Goal: Information Seeking & Learning: Learn about a topic

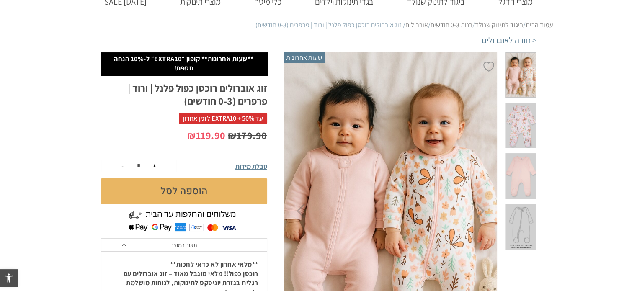
click at [529, 118] on span at bounding box center [521, 126] width 31 height 46
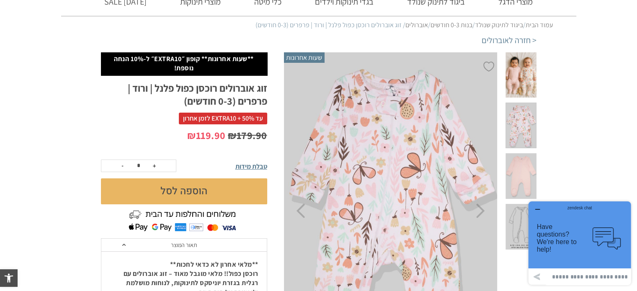
click at [293, 137] on img at bounding box center [391, 210] width 215 height 317
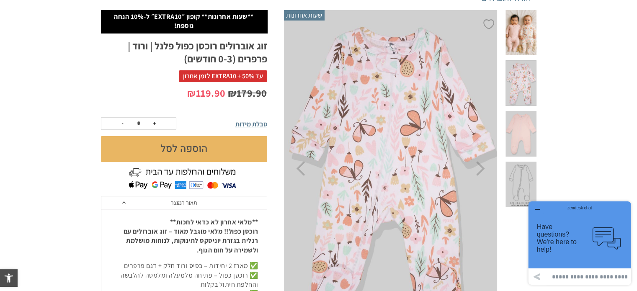
scroll to position [99, 0]
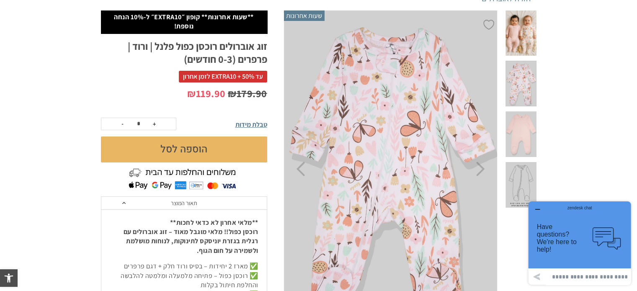
click at [531, 114] on span at bounding box center [521, 134] width 31 height 46
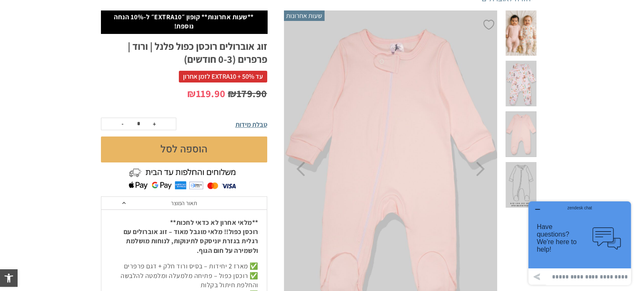
click at [346, 174] on img at bounding box center [391, 168] width 215 height 317
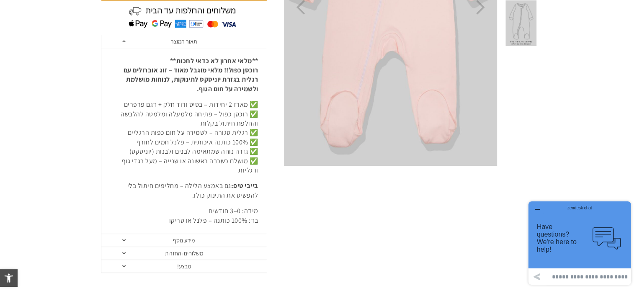
scroll to position [267, 0]
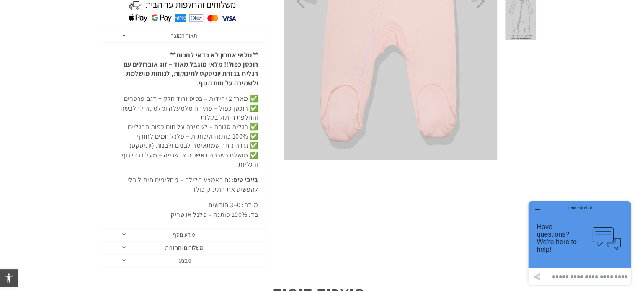
click at [208, 236] on link "מידע נוסף" at bounding box center [184, 234] width 166 height 13
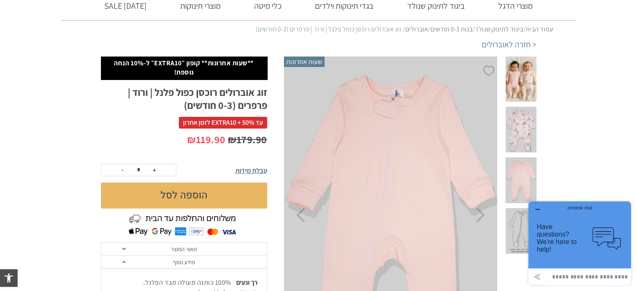
scroll to position [47, 0]
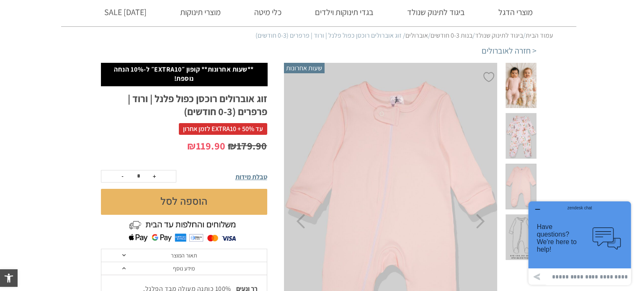
click at [258, 176] on span "טבלת מידות" at bounding box center [252, 177] width 32 height 9
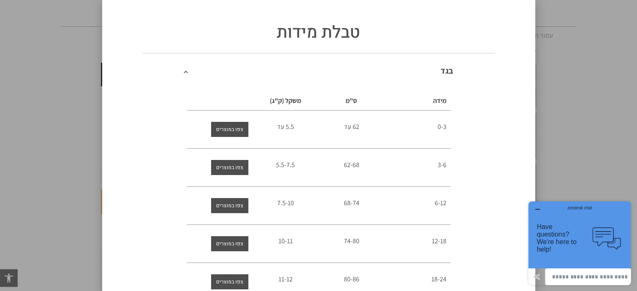
click at [47, 85] on div "טבלת מידות בגד מידה ס"מ משקל (ק"ג) 0-3 62 עד 5.5 עד 3-6 62-68 5.5-7.5 6-12" at bounding box center [318, 145] width 637 height 291
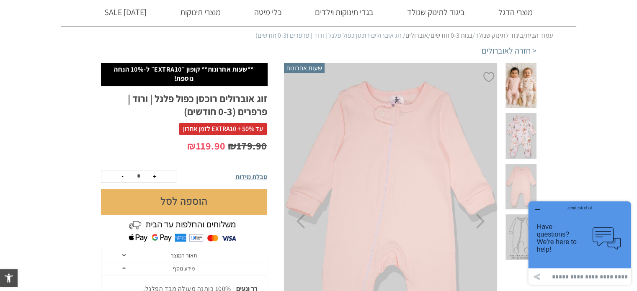
scroll to position [37, 0]
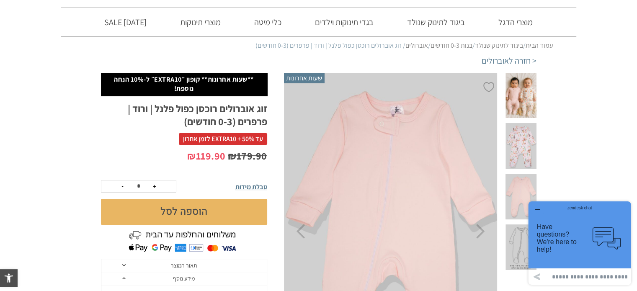
click at [260, 184] on span "טבלת מידות" at bounding box center [252, 187] width 32 height 9
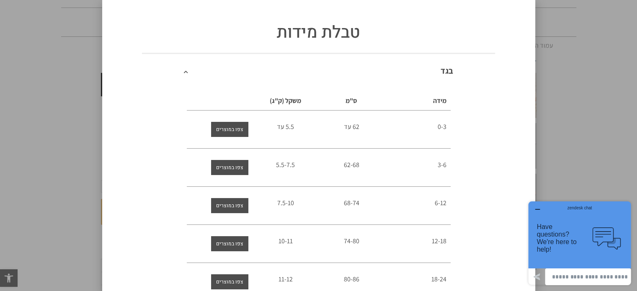
click at [22, 204] on div "טבלת מידות בגד מידה ס"מ משקל (ק"ג) 0-3 62 עד 5.5 עד 3-6 62-68 5.5-7.5 6-12" at bounding box center [318, 145] width 637 height 291
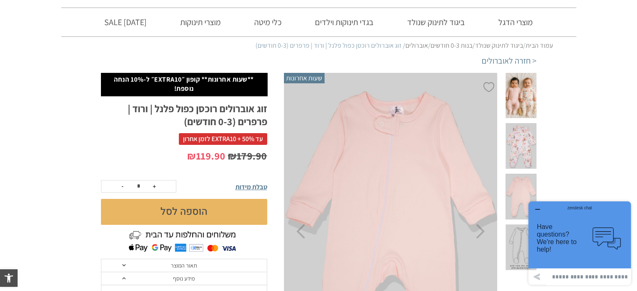
click at [518, 129] on span at bounding box center [521, 146] width 31 height 46
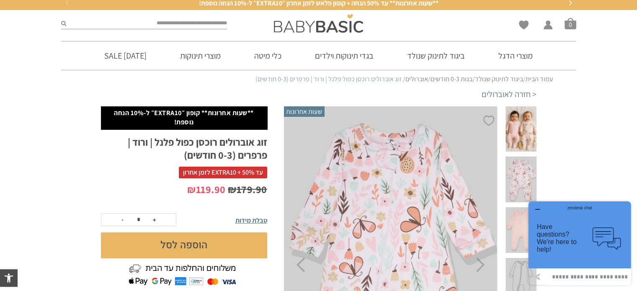
scroll to position [0, 0]
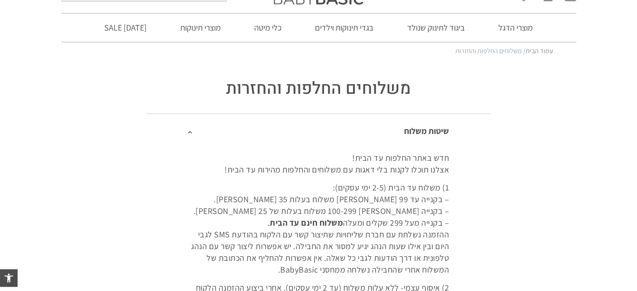
scroll to position [52, 0]
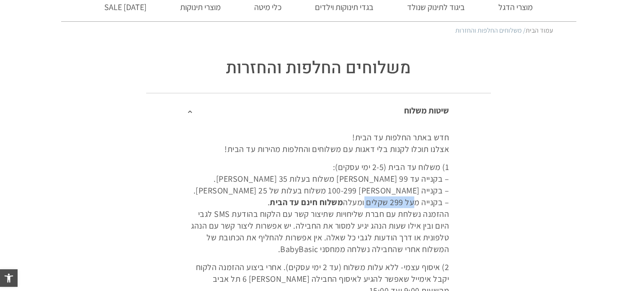
drag, startPoint x: 414, startPoint y: 202, endPoint x: 364, endPoint y: 204, distance: 50.3
click at [364, 204] on p "1) משלוח עד הבית (2-5 ימי עסקים): – בקנייה עד 99 שקלים משלוח בעלות 35 שקלים. – …" at bounding box center [318, 208] width 261 height 94
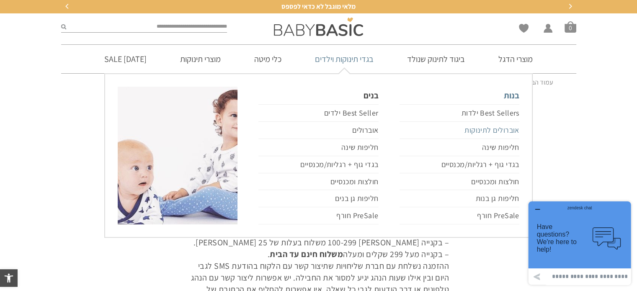
click at [493, 129] on link "אוברולים לתינוקות" at bounding box center [460, 130] width 120 height 17
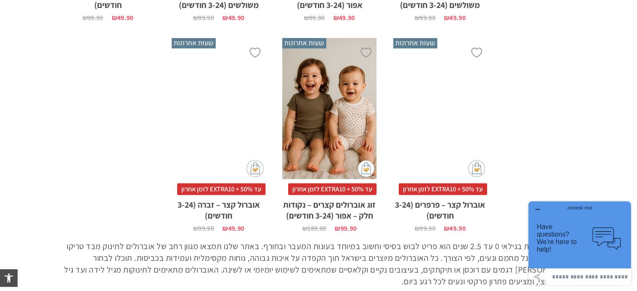
scroll to position [2255, 0]
